Goal: Information Seeking & Learning: Learn about a topic

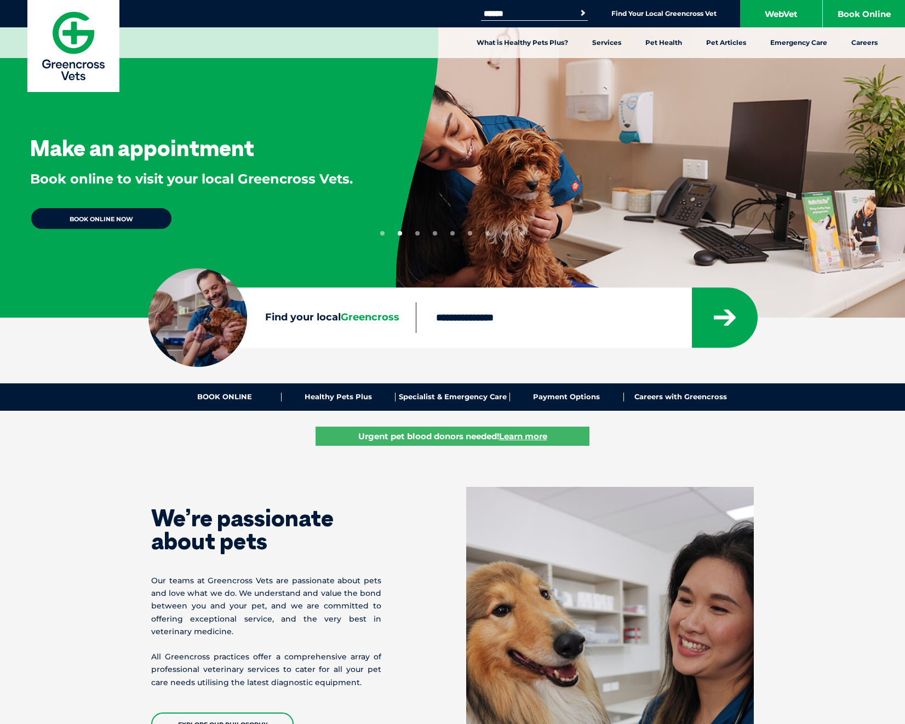
click at [139, 226] on link "BOOK ONLINE NOW" at bounding box center [101, 218] width 142 height 23
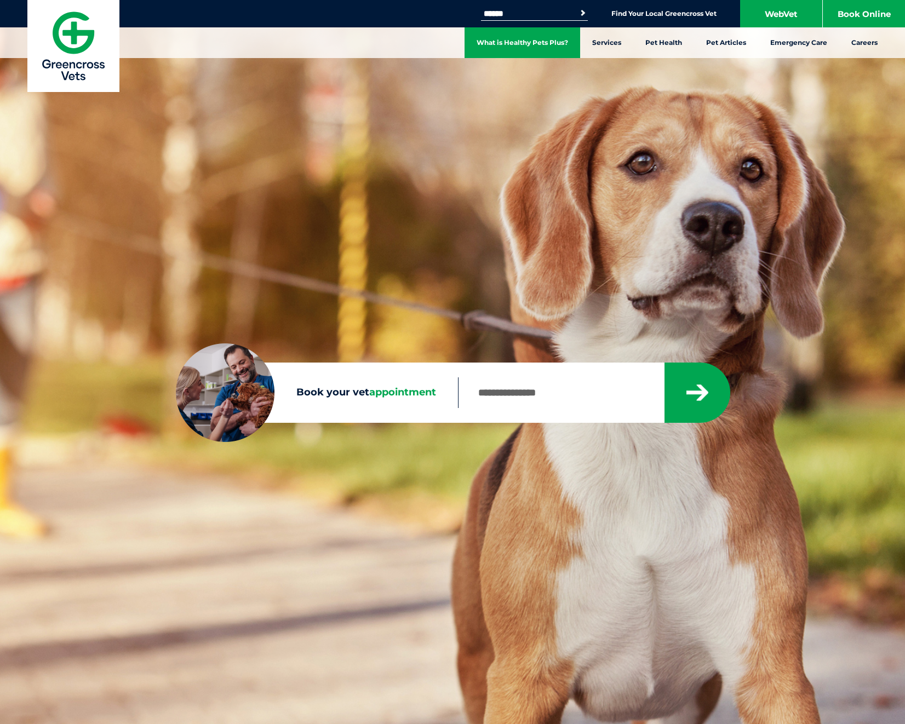
click at [537, 41] on link "What is Healthy Pets Plus?" at bounding box center [523, 42] width 116 height 31
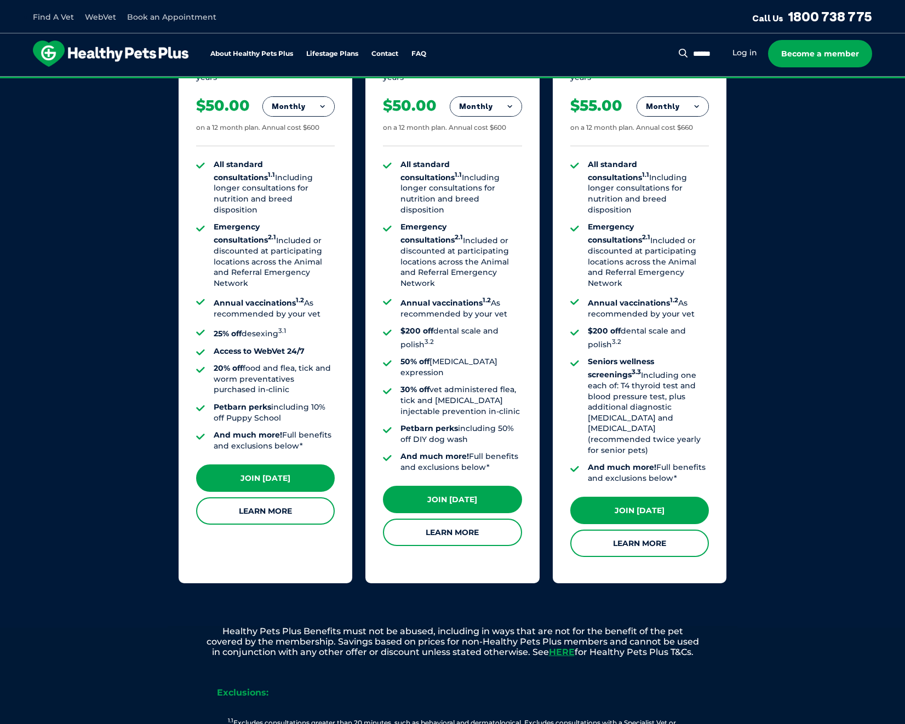
scroll to position [782, 0]
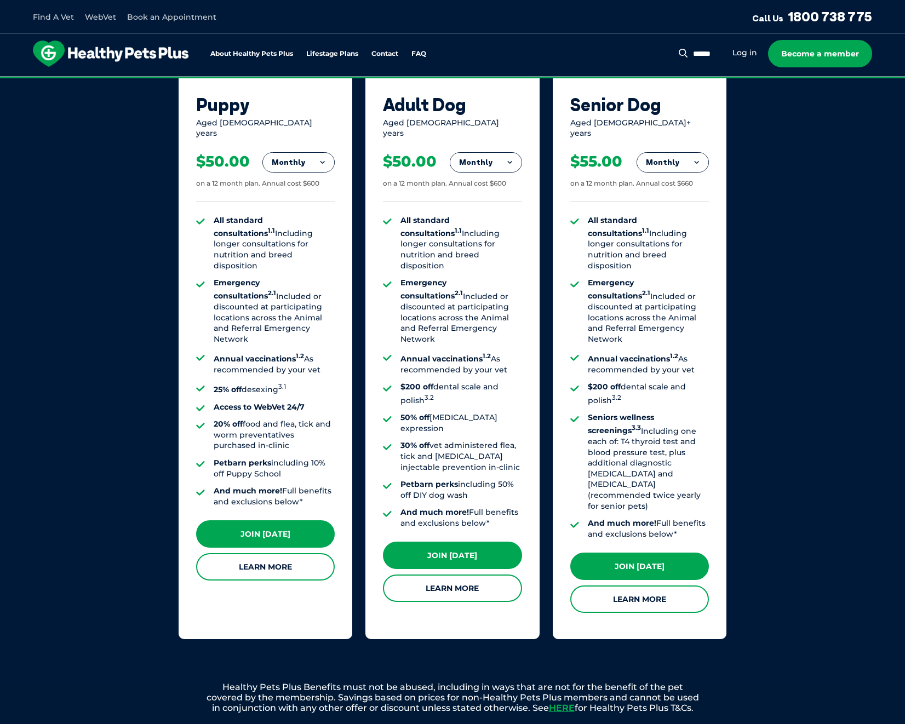
click at [476, 157] on button "Monthly" at bounding box center [485, 163] width 71 height 20
click at [495, 178] on li "Fortnightly" at bounding box center [485, 185] width 71 height 26
click at [461, 158] on button "Fortnightly" at bounding box center [482, 163] width 77 height 20
click at [485, 226] on li "Yearly" at bounding box center [482, 238] width 77 height 26
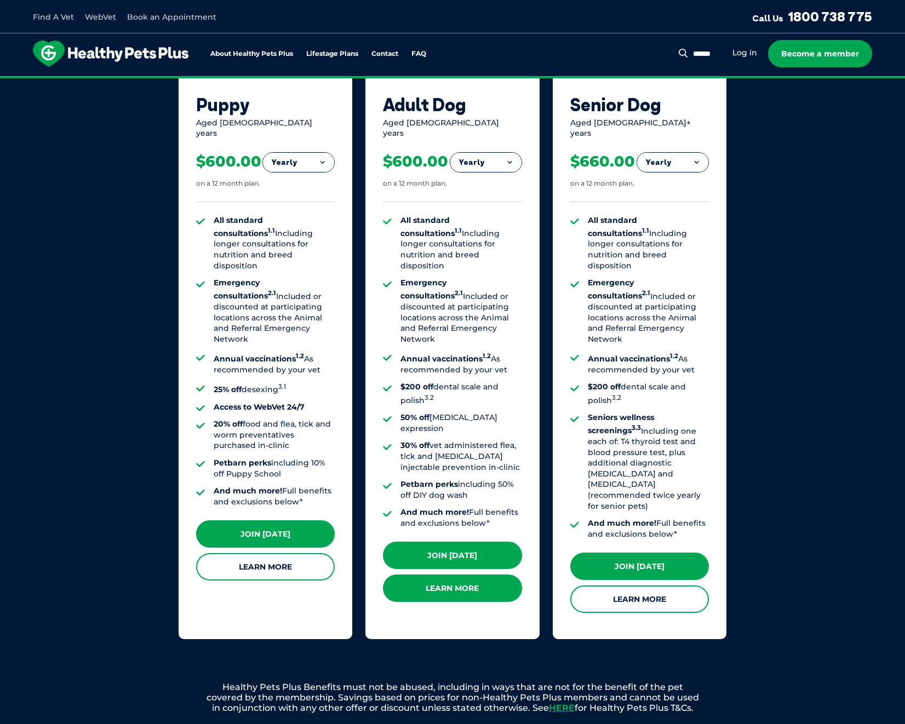
click at [499, 575] on link "Learn More" at bounding box center [452, 588] width 139 height 27
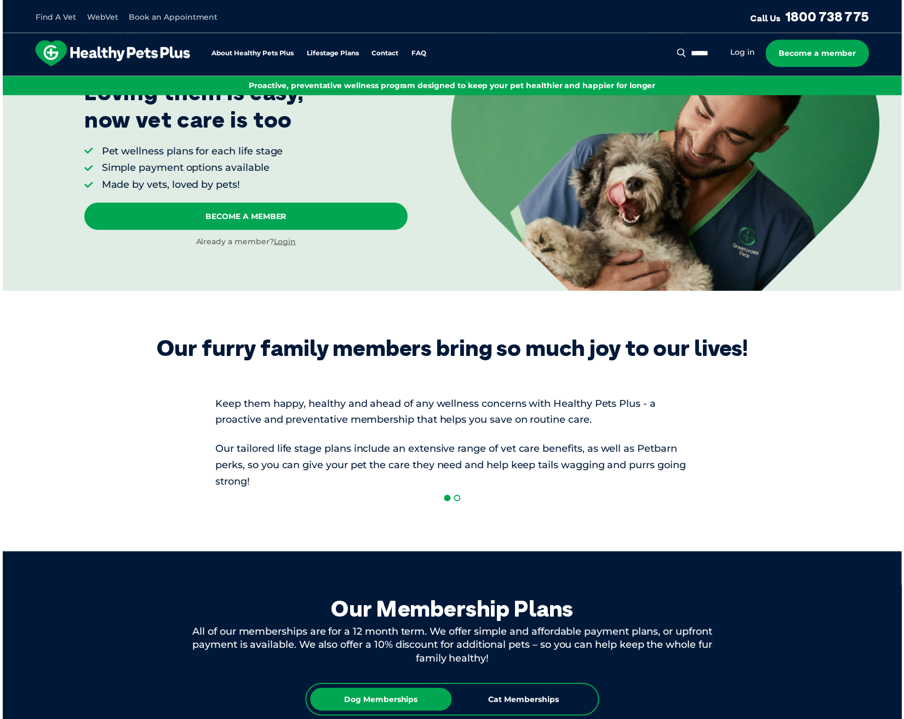
scroll to position [0, 0]
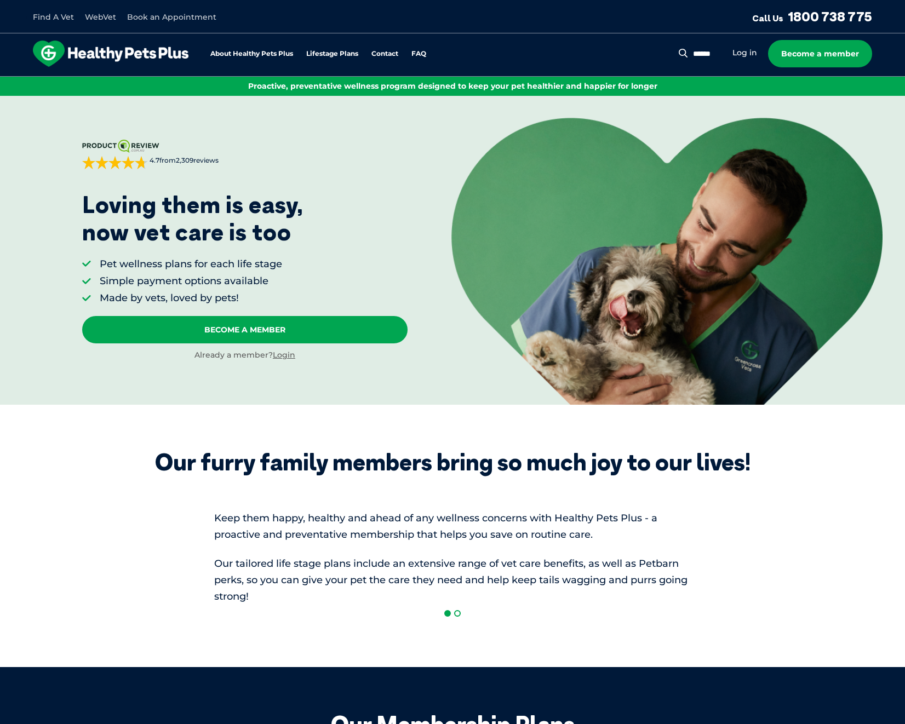
click at [67, 15] on link "Find A Vet" at bounding box center [53, 17] width 41 height 10
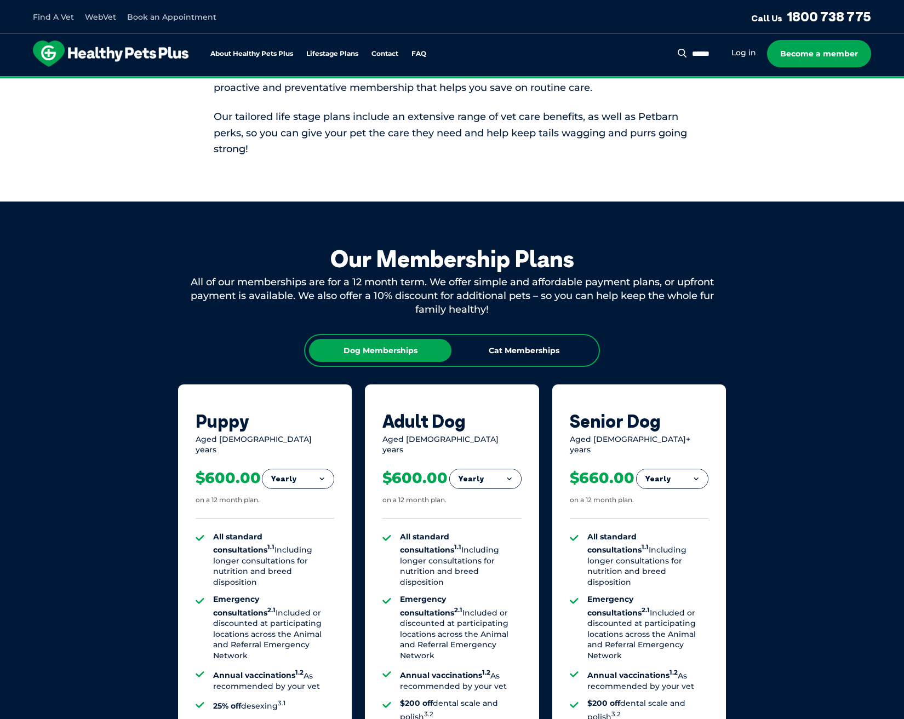
scroll to position [727, 0]
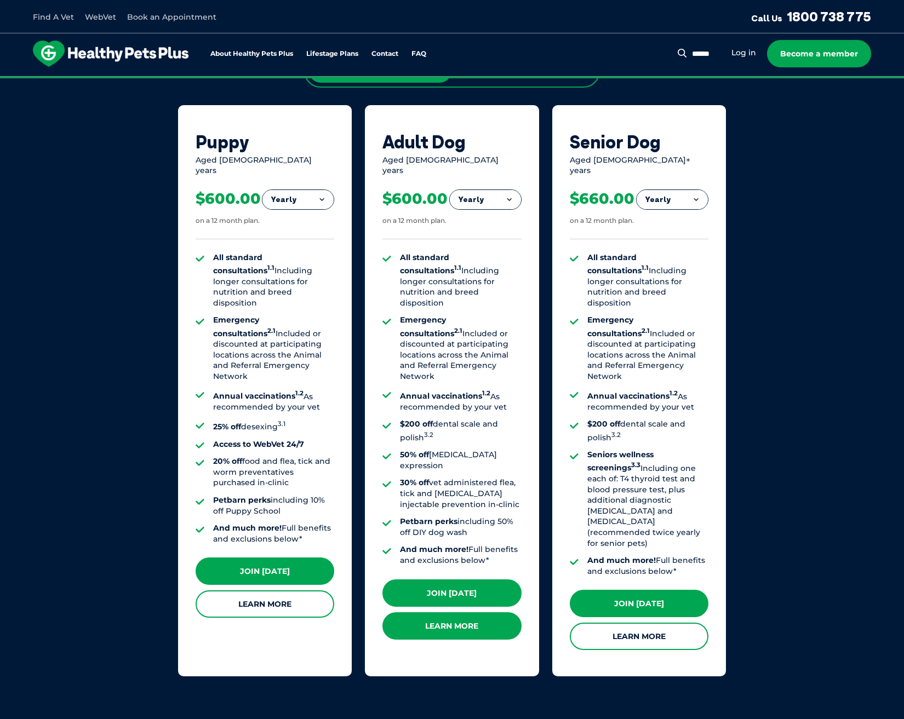
click at [453, 613] on link "Learn More" at bounding box center [451, 626] width 139 height 27
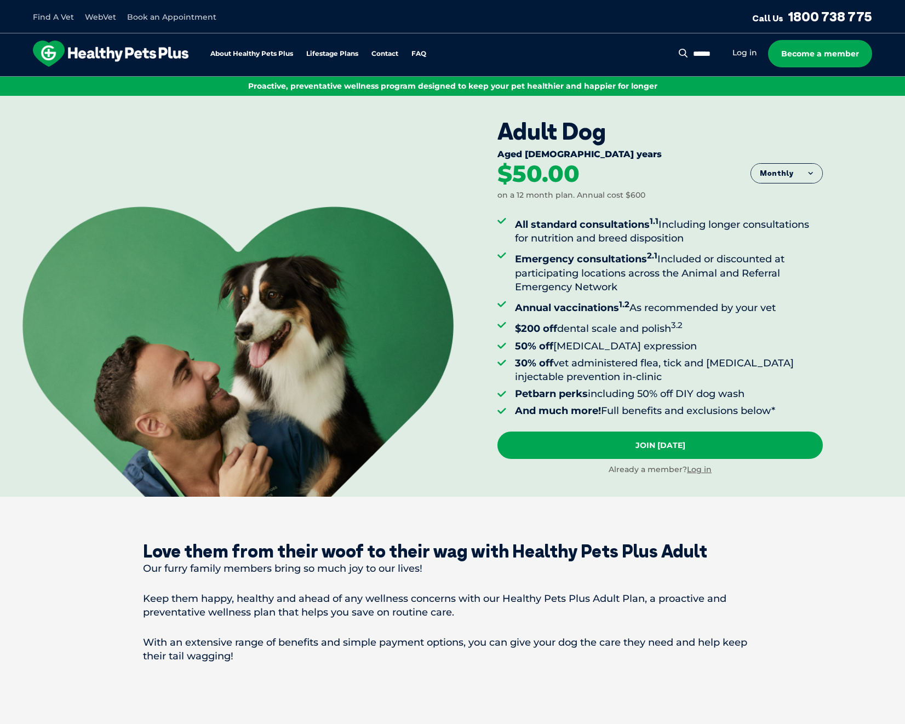
click at [52, 19] on link "Find A Vet" at bounding box center [53, 17] width 41 height 10
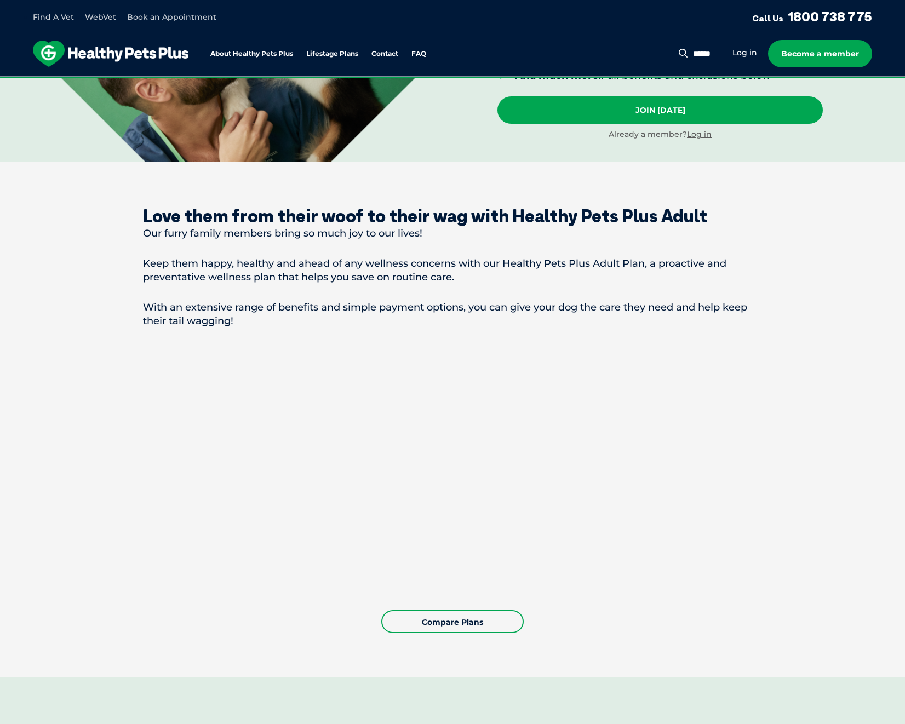
scroll to position [615, 0]
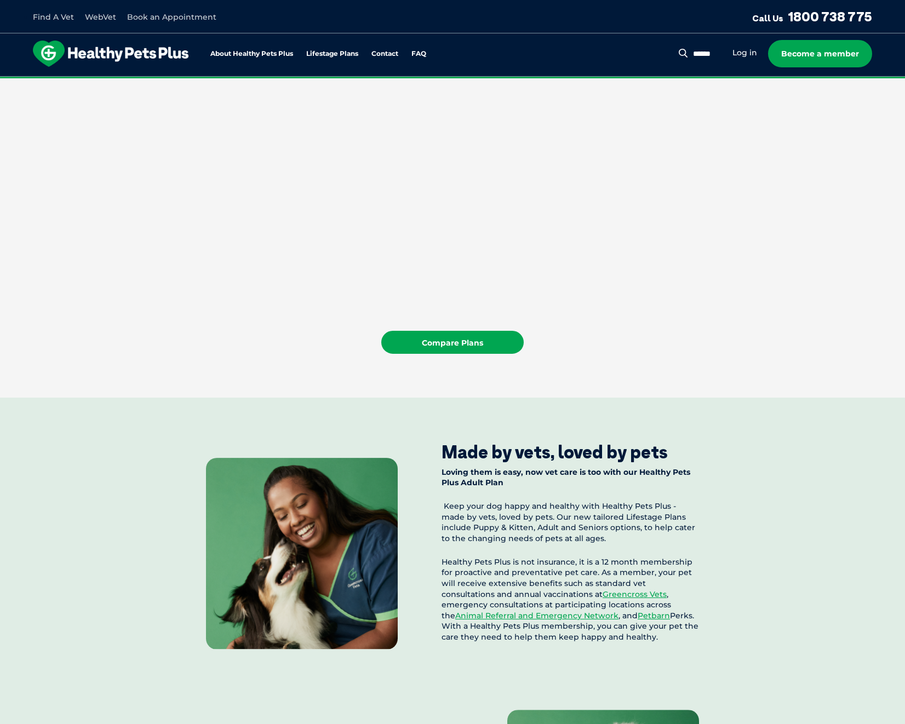
click at [460, 345] on link "Compare Plans" at bounding box center [452, 342] width 142 height 23
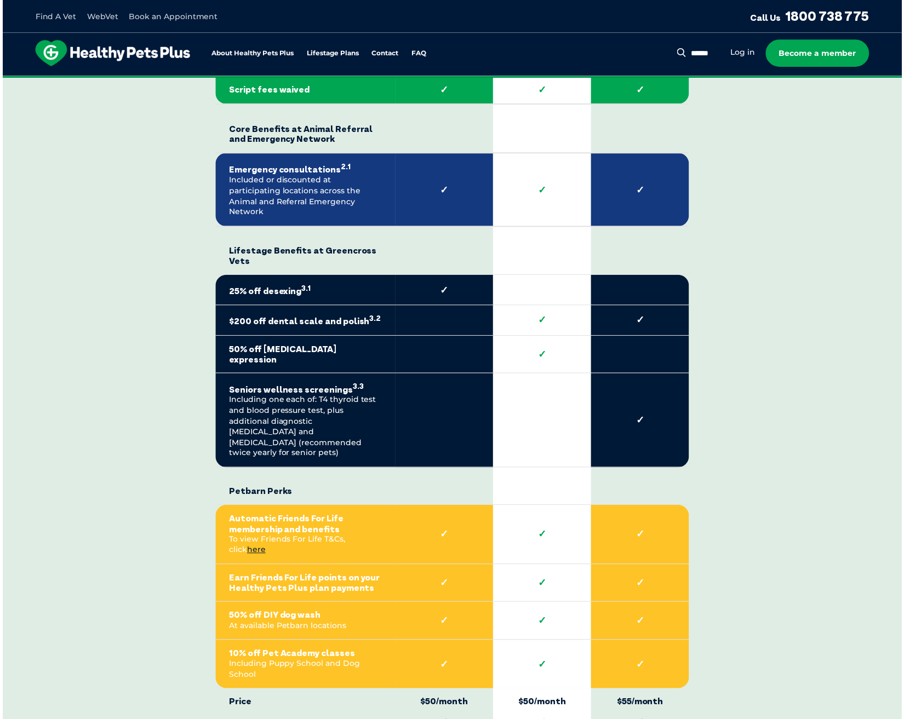
scroll to position [2072, 0]
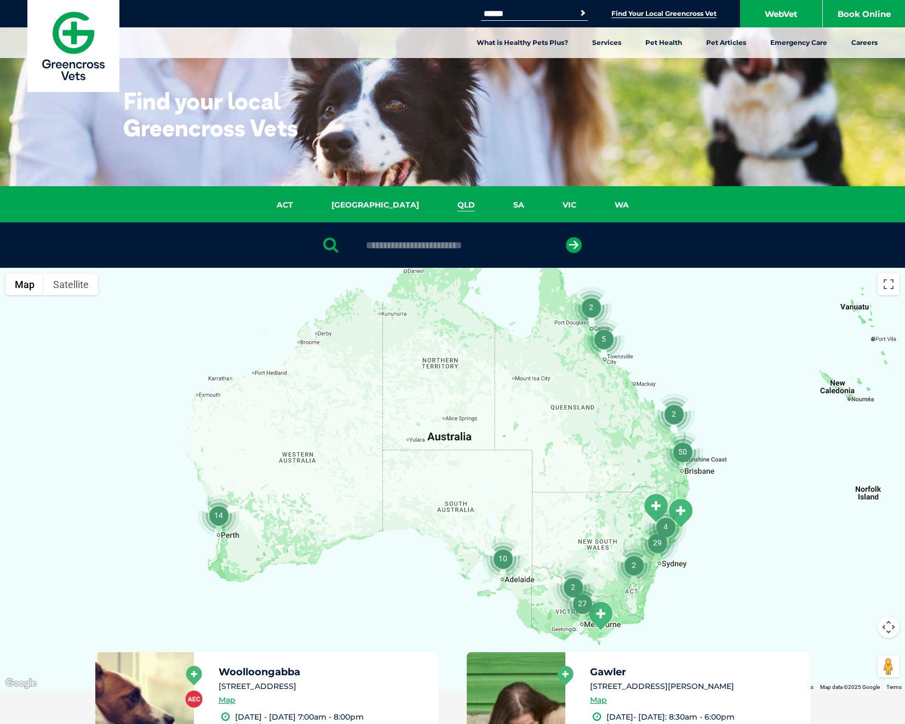
click at [438, 203] on link "QLD" at bounding box center [466, 205] width 56 height 13
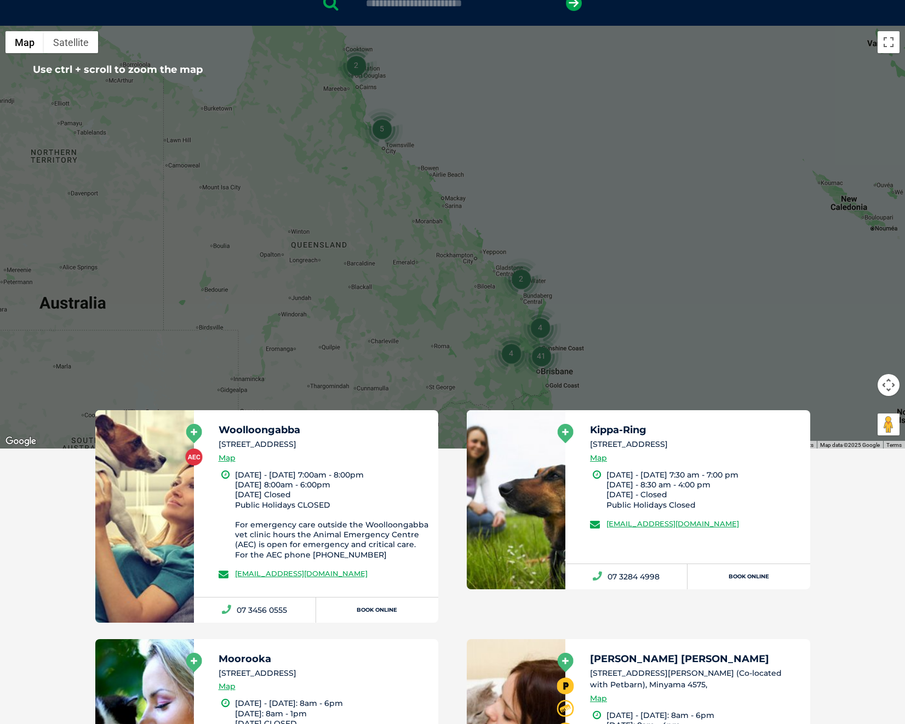
scroll to position [252, 0]
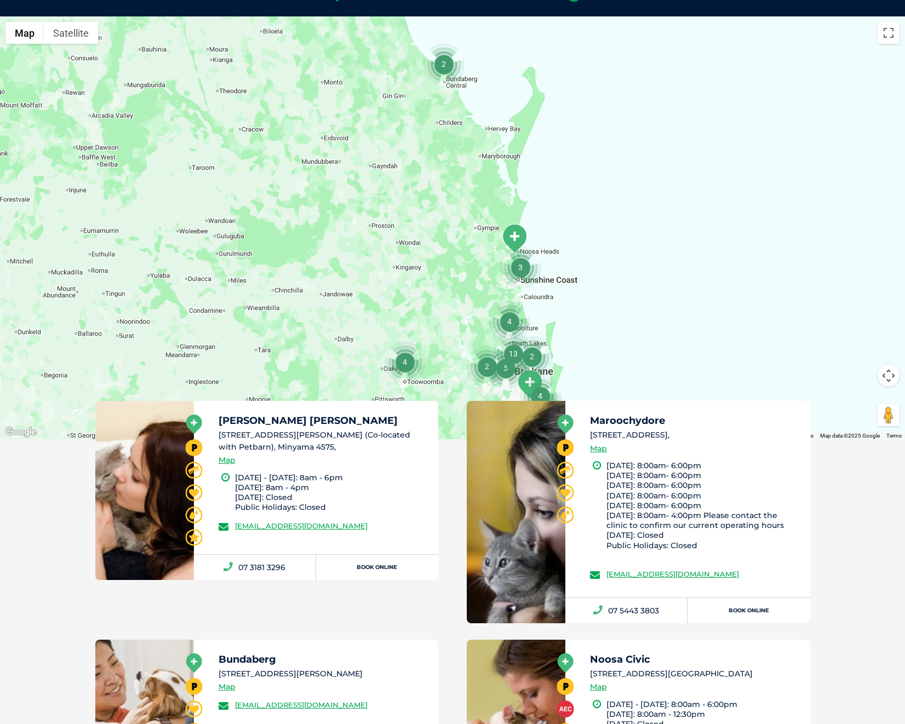
click at [532, 247] on img "3" at bounding box center [521, 268] width 42 height 42
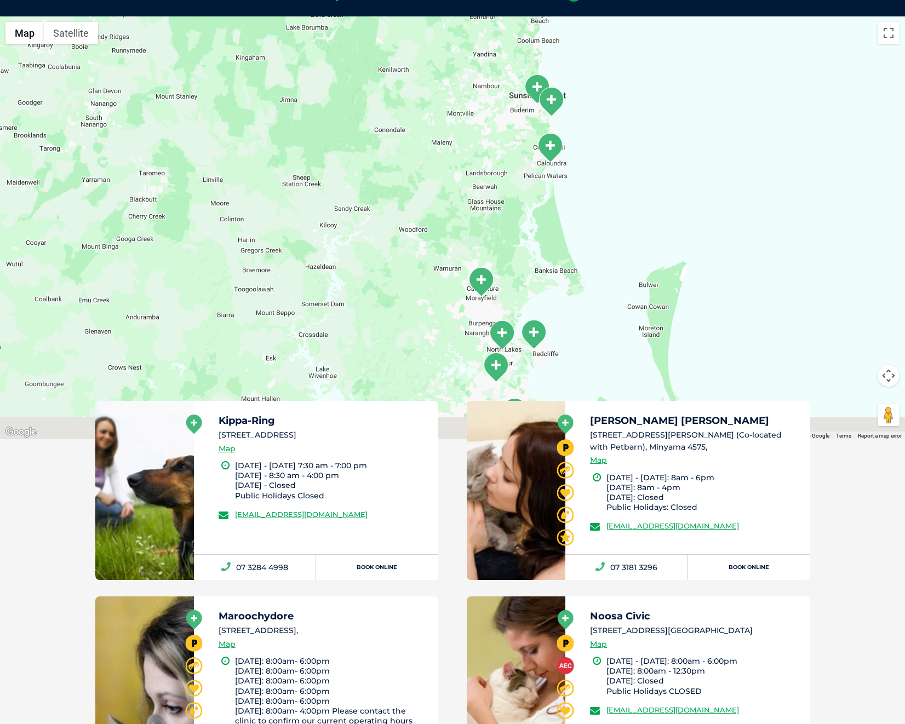
drag, startPoint x: 536, startPoint y: 362, endPoint x: 535, endPoint y: 271, distance: 91.5
click at [535, 271] on div at bounding box center [452, 227] width 905 height 423
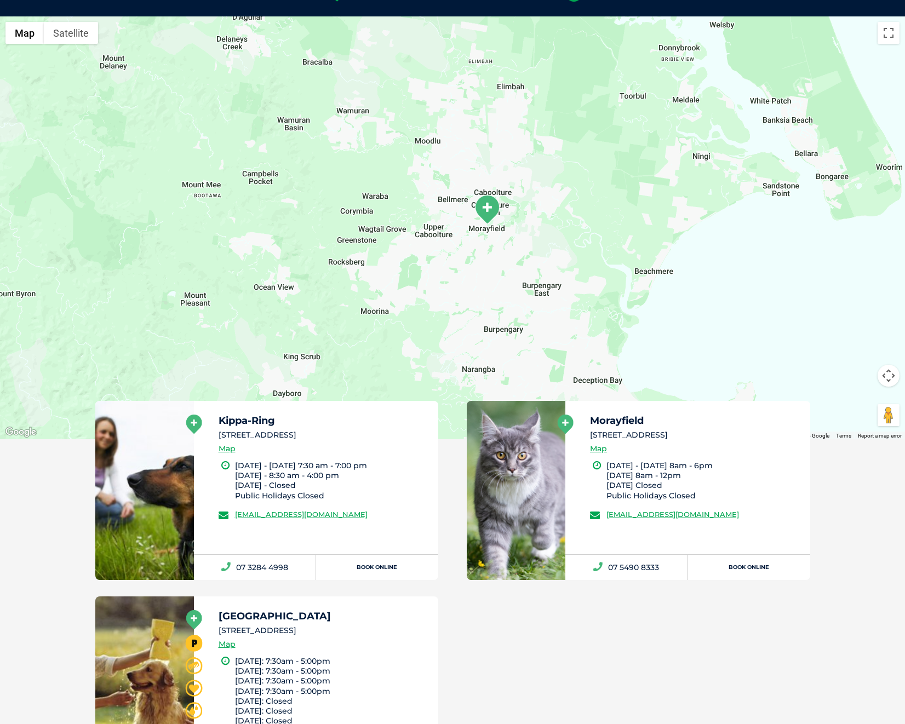
drag, startPoint x: 463, startPoint y: 217, endPoint x: 515, endPoint y: 283, distance: 84.0
click at [515, 283] on div at bounding box center [452, 227] width 905 height 423
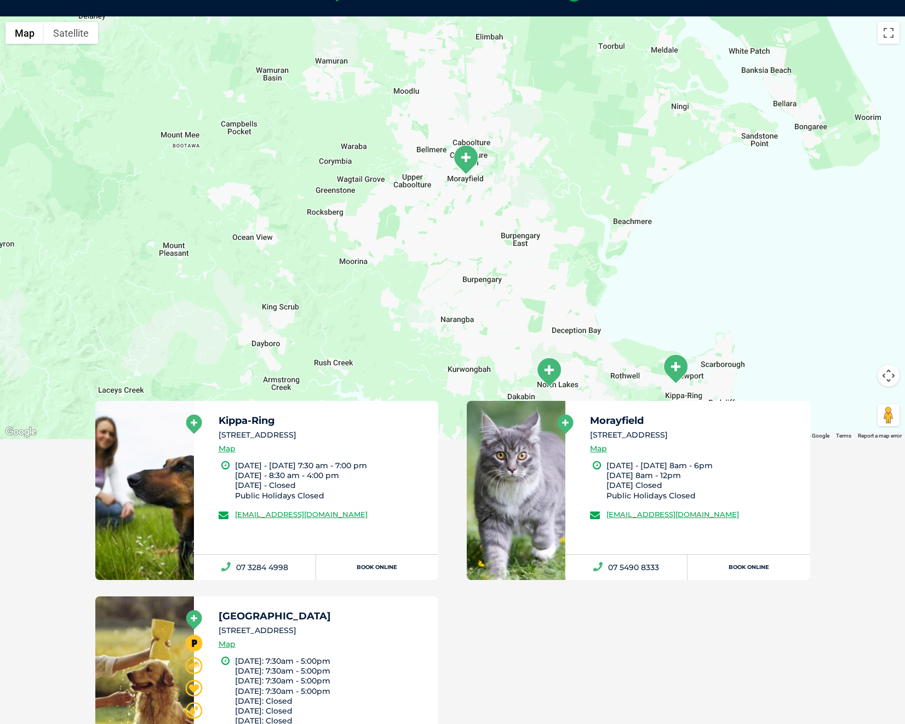
drag, startPoint x: 637, startPoint y: 287, endPoint x: 613, endPoint y: 231, distance: 61.1
click at [614, 232] on div at bounding box center [452, 227] width 905 height 423
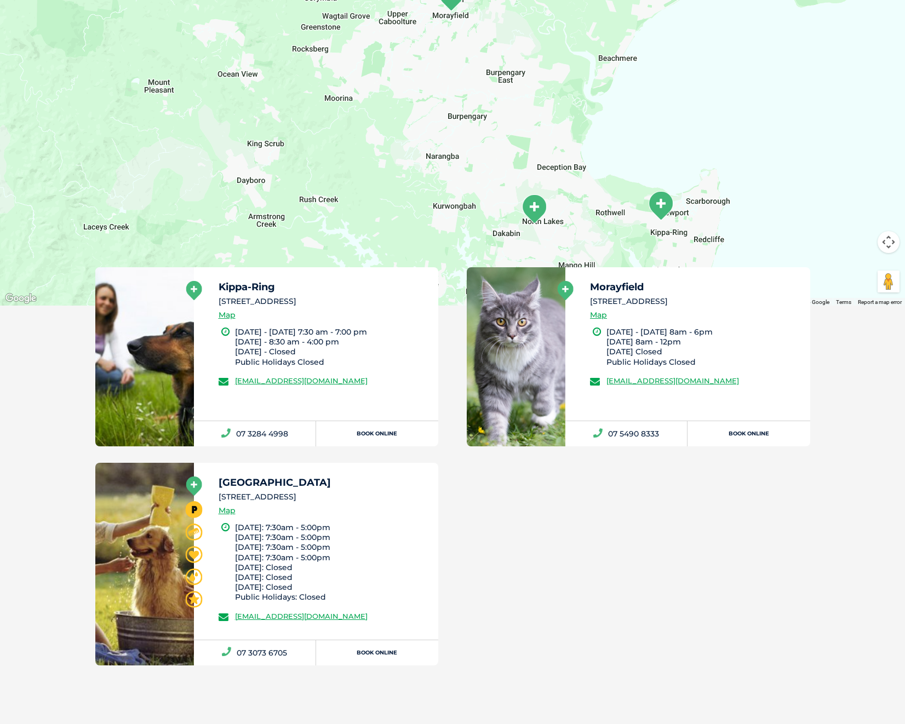
scroll to position [419, 0]
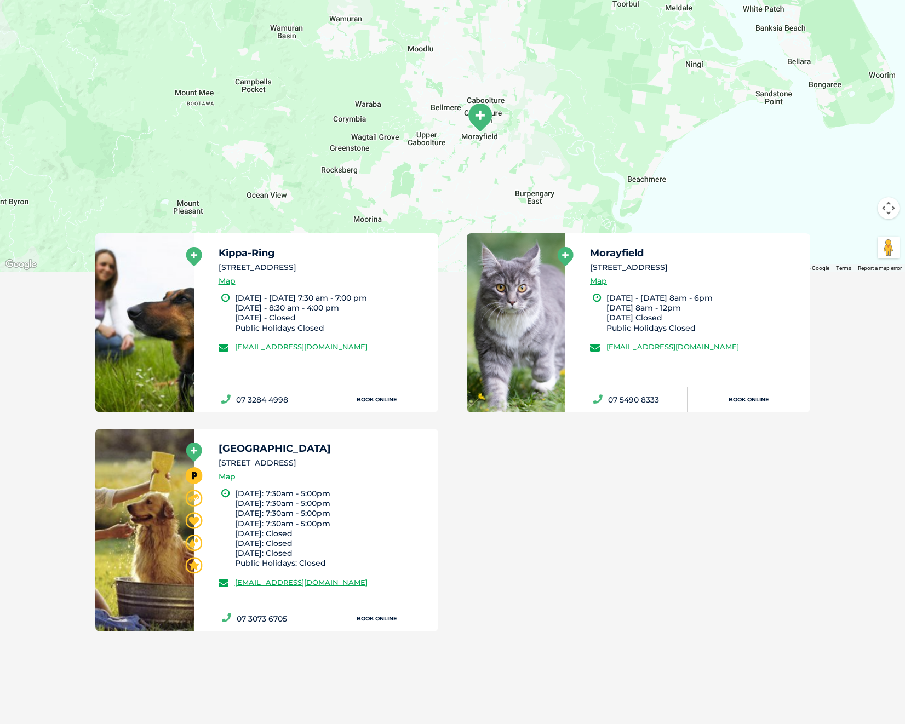
drag, startPoint x: 518, startPoint y: 110, endPoint x: 547, endPoint y: 259, distance: 151.7
click at [547, 259] on div at bounding box center [452, 60] width 905 height 423
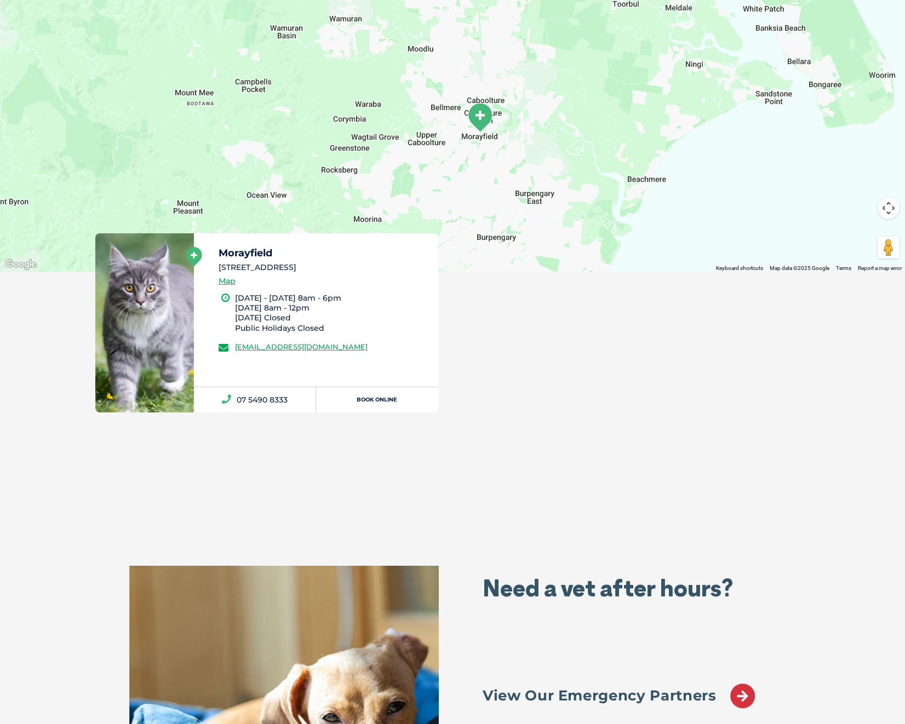
scroll to position [643, 0]
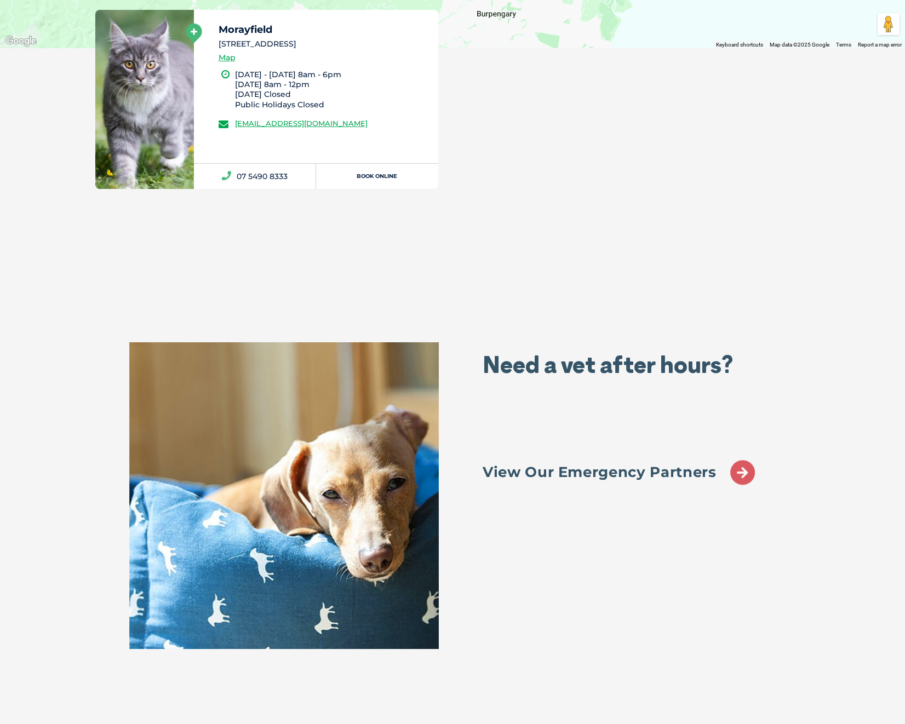
click at [746, 468] on icon at bounding box center [742, 473] width 25 height 25
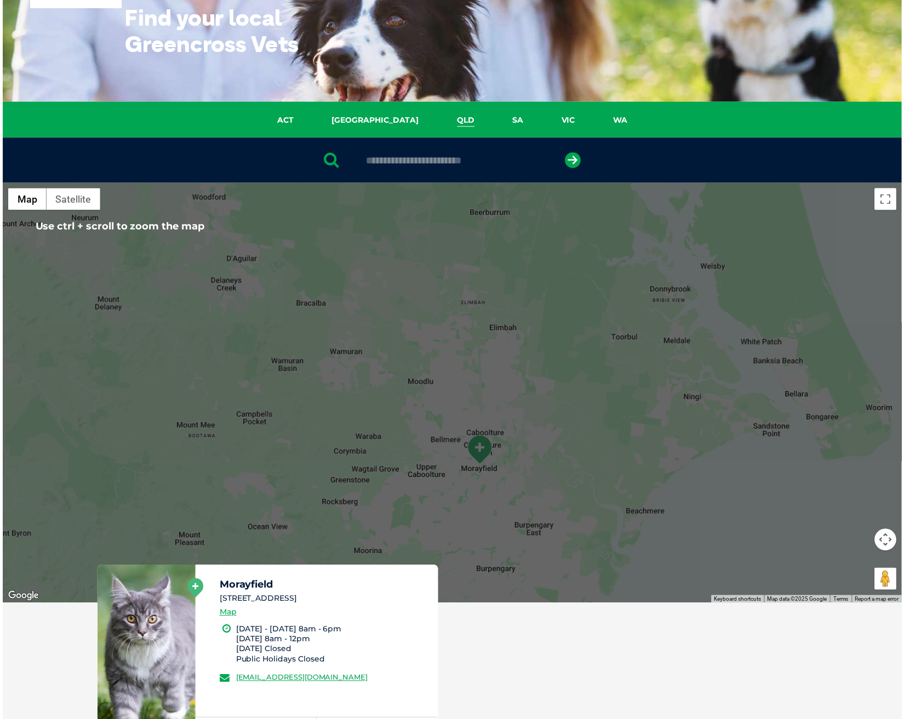
scroll to position [307, 0]
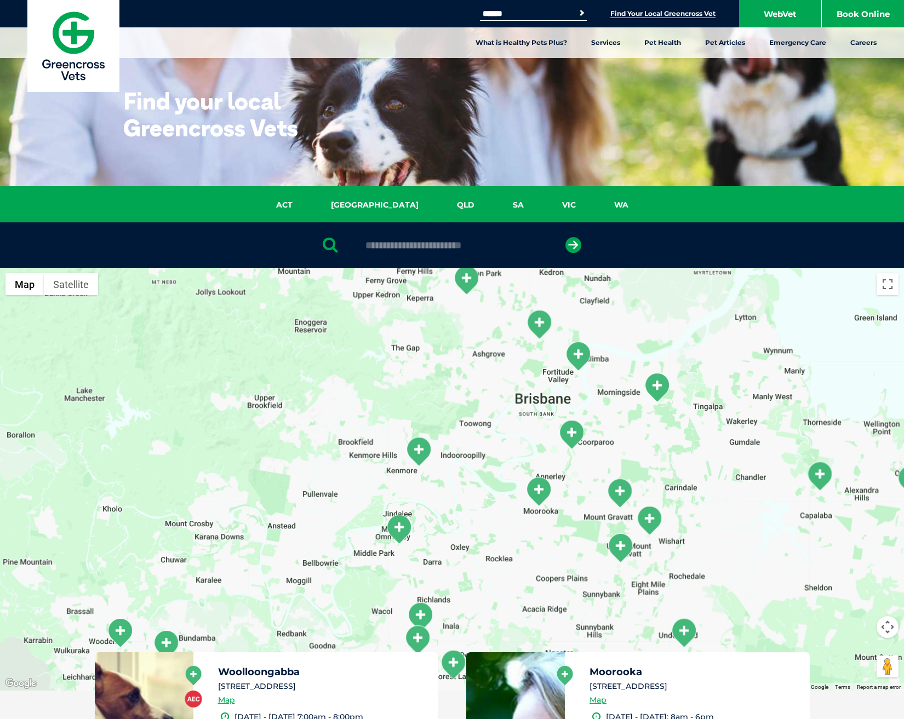
drag, startPoint x: 625, startPoint y: 609, endPoint x: 599, endPoint y: 625, distance: 30.3
click at [599, 625] on div at bounding box center [452, 479] width 904 height 423
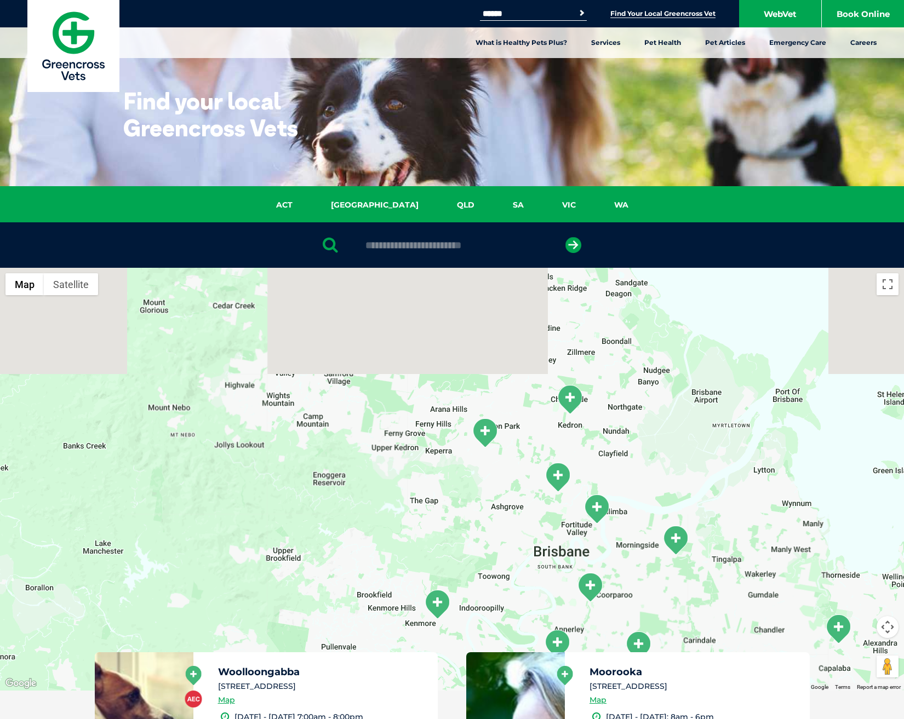
drag, startPoint x: 522, startPoint y: 392, endPoint x: 550, endPoint y: 552, distance: 162.4
click at [551, 553] on div at bounding box center [452, 479] width 904 height 423
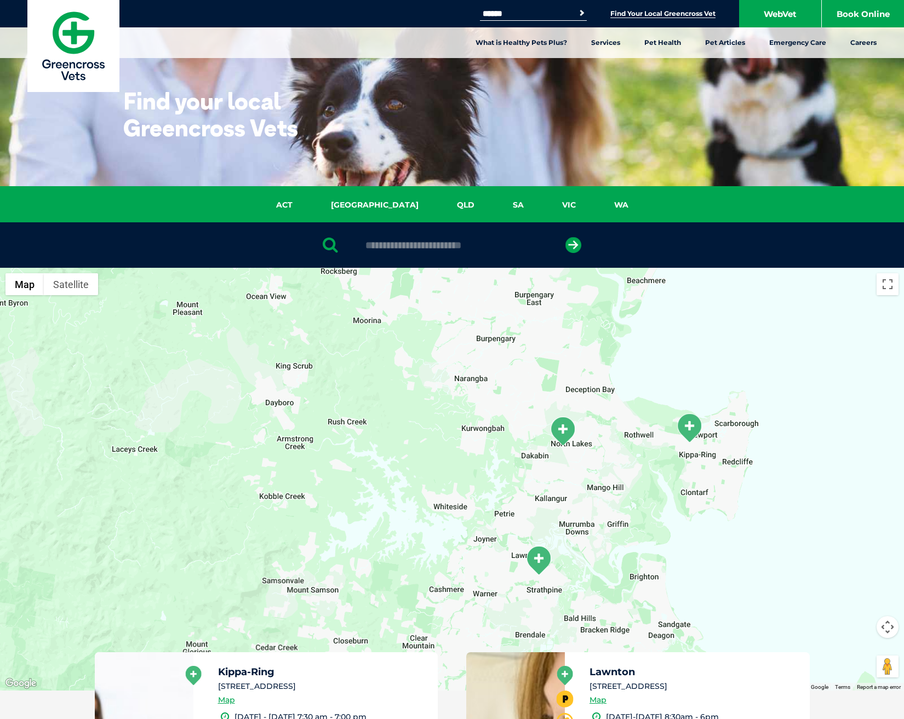
drag, startPoint x: 568, startPoint y: 422, endPoint x: 557, endPoint y: 470, distance: 49.4
click at [557, 474] on div at bounding box center [452, 479] width 904 height 423
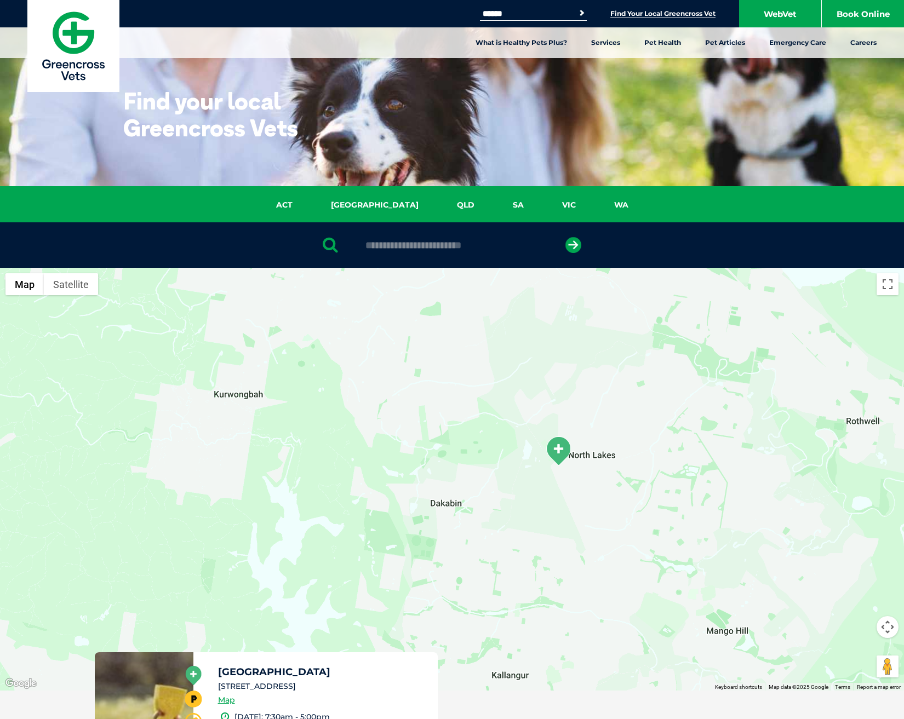
click at [559, 444] on img "North Lakes" at bounding box center [558, 451] width 27 height 30
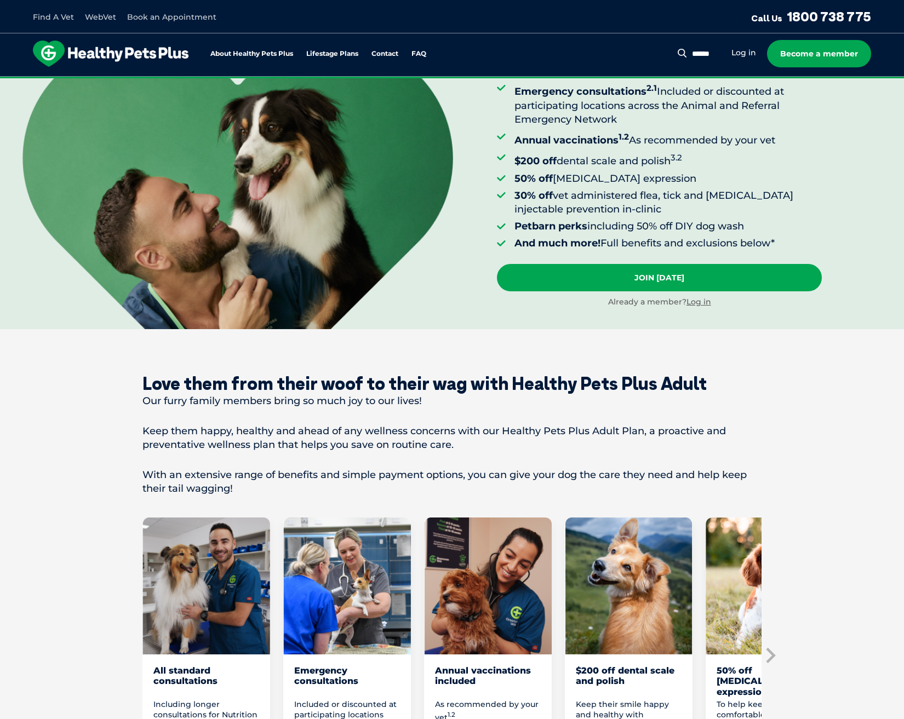
scroll to position [447, 0]
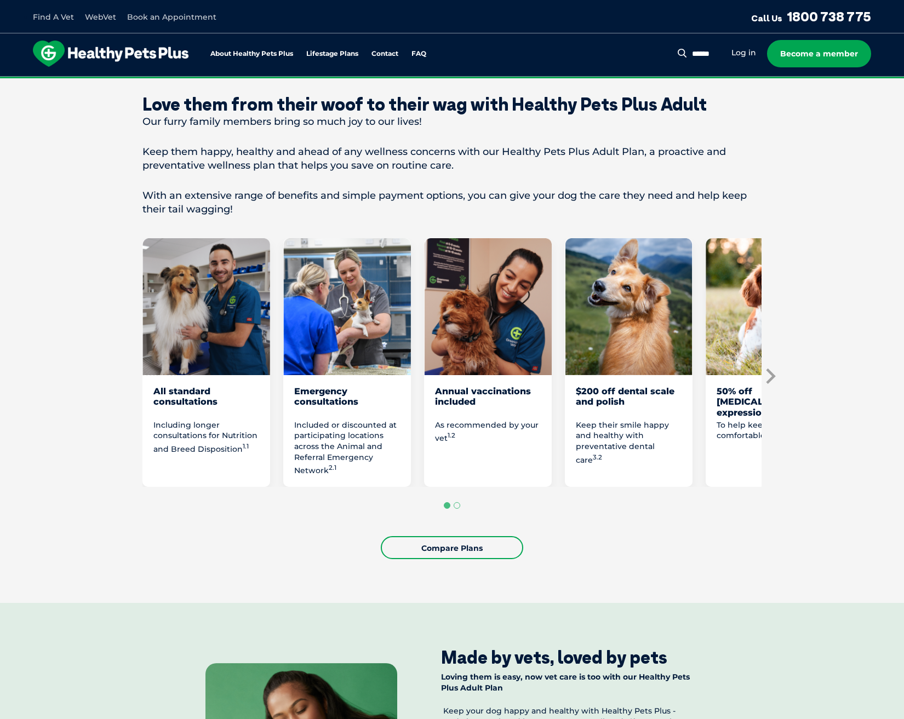
click at [769, 376] on icon "Next slide" at bounding box center [770, 376] width 16 height 16
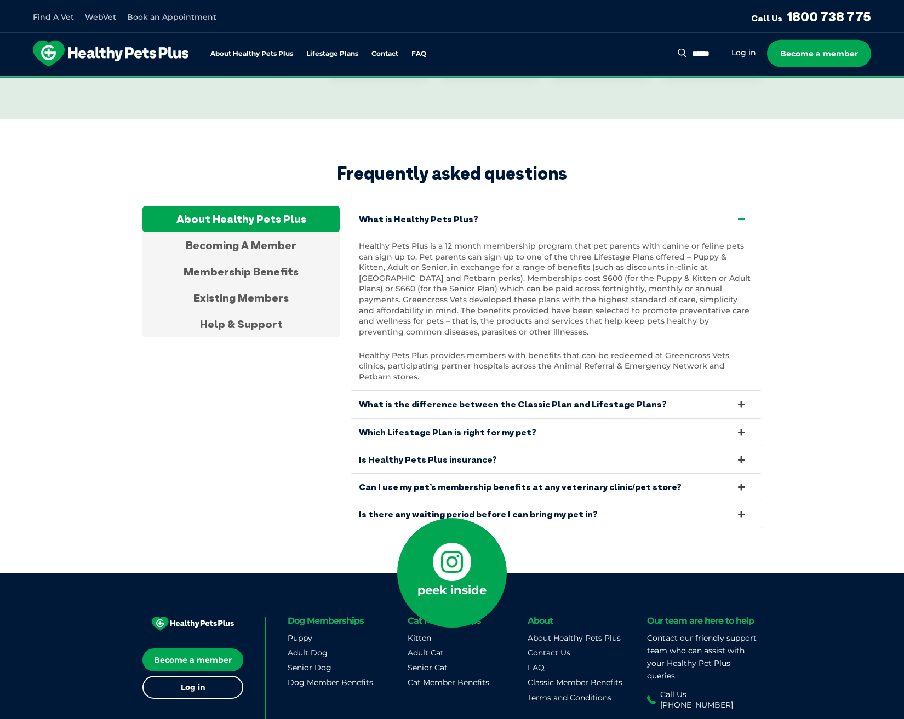
scroll to position [3588, 0]
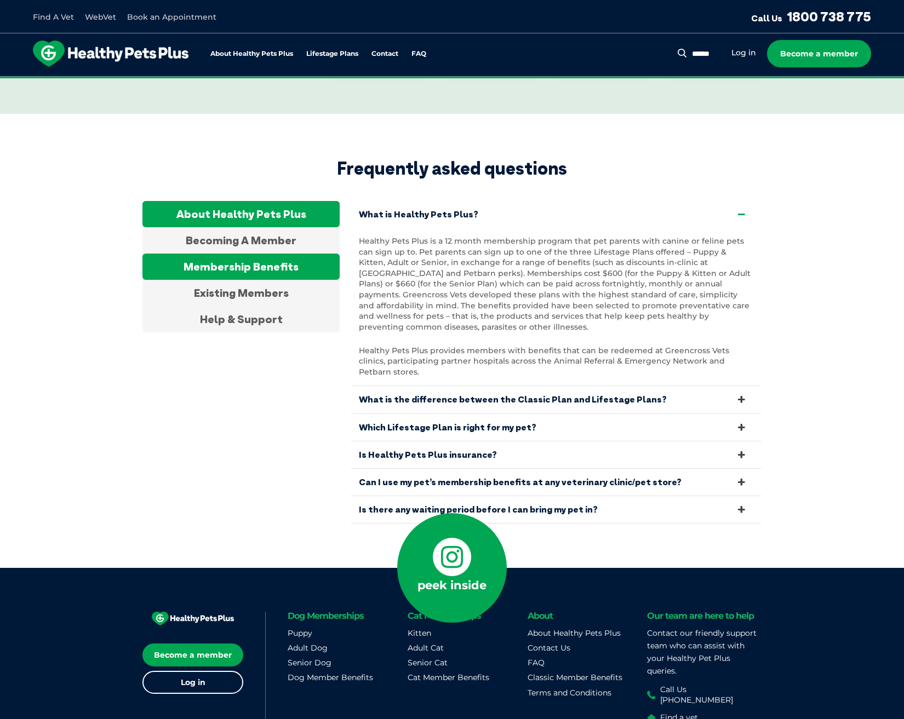
click at [250, 254] on div "Membership Benefits" at bounding box center [240, 267] width 197 height 26
